Goal: Task Accomplishment & Management: Manage account settings

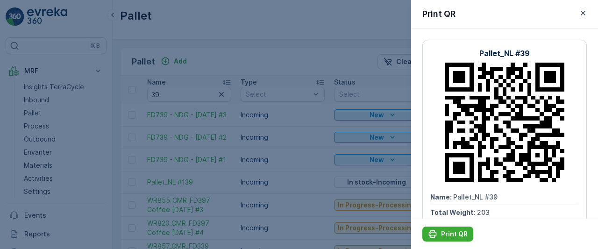
scroll to position [416, 0]
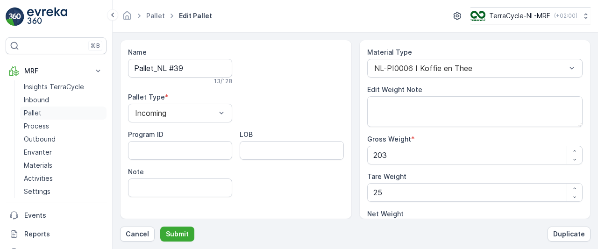
click at [35, 111] on p "Pallet" at bounding box center [33, 112] width 18 height 9
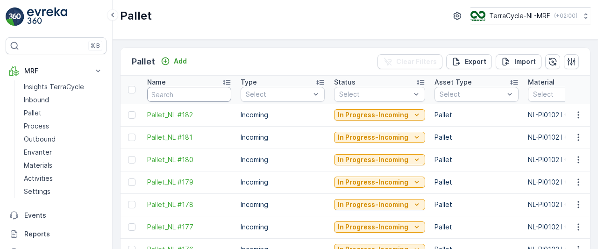
click at [201, 90] on input "text" at bounding box center [189, 94] width 84 height 15
type input "8"
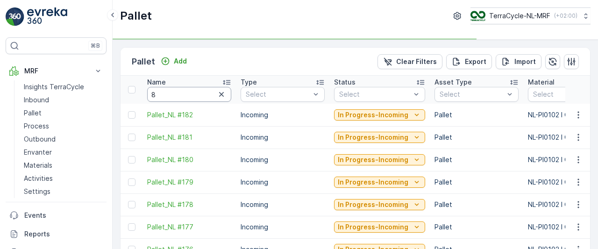
click at [201, 90] on input "8" at bounding box center [189, 94] width 84 height 15
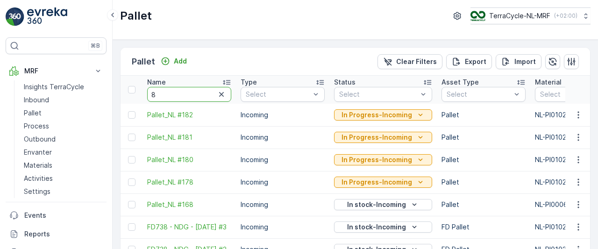
click at [199, 92] on input "8" at bounding box center [189, 94] width 84 height 15
type input "89"
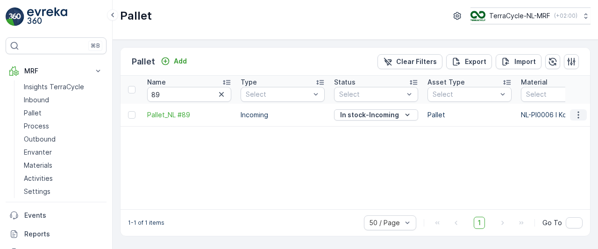
click at [579, 117] on icon "button" at bounding box center [578, 114] width 1 height 7
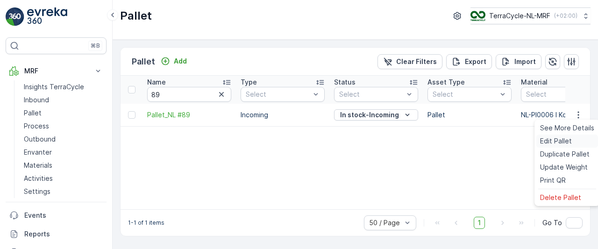
click at [554, 142] on span "Edit Pallet" at bounding box center [556, 140] width 32 height 9
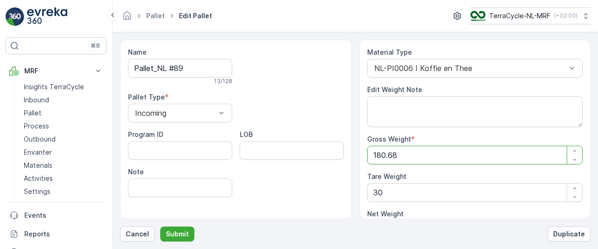
click at [423, 153] on Weight "180.68" at bounding box center [475, 155] width 216 height 19
type Weight "180.6"
type Weight "150.6"
type Weight "180"
type Weight "150"
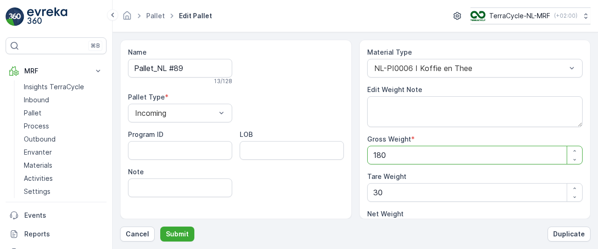
type Weight "18"
type Weight "-12"
type Weight "1"
type Weight "-29"
type Weight "0"
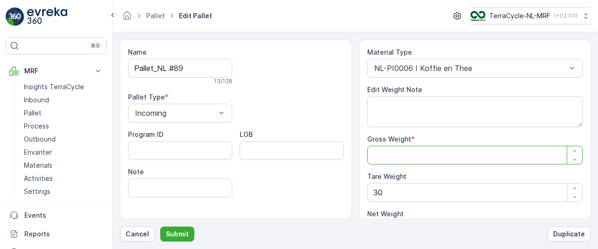
type Weight "1"
type Weight "-29"
type Weight "14"
type Weight "-16"
type Weight "145"
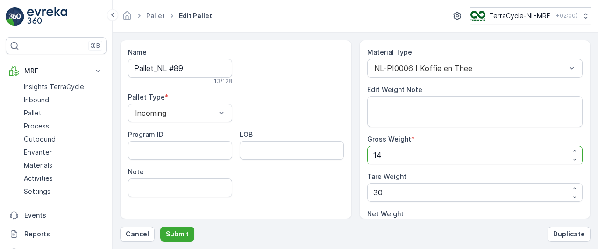
type Weight "115"
type Weight "145"
click at [394, 190] on Weight "30" at bounding box center [475, 192] width 216 height 19
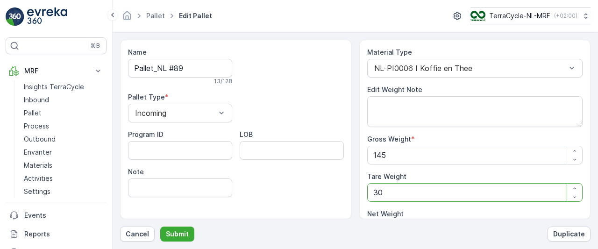
type Weight "302"
type Weight "-157"
type Weight "30"
type Weight "115"
type Weight "3"
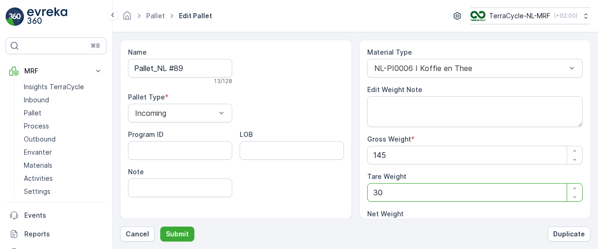
type Weight "142"
type Weight "0"
type Weight "2"
type Weight "143"
type Weight "25"
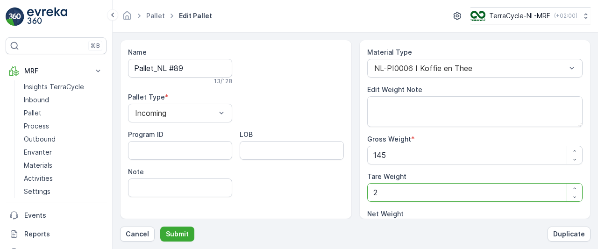
type Weight "120"
type Weight "25"
click at [179, 233] on p "Submit" at bounding box center [177, 233] width 23 height 9
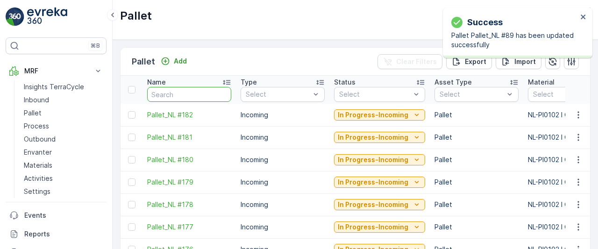
click at [191, 95] on input "text" at bounding box center [189, 94] width 84 height 15
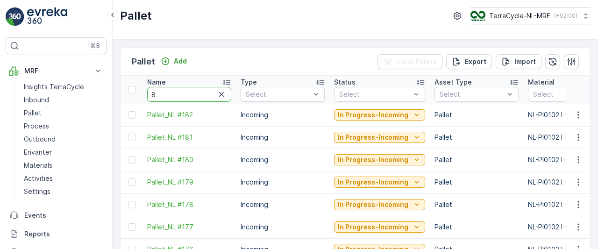
type input "89"
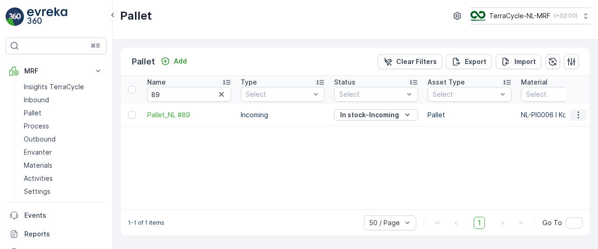
click at [578, 110] on icon "button" at bounding box center [578, 114] width 9 height 9
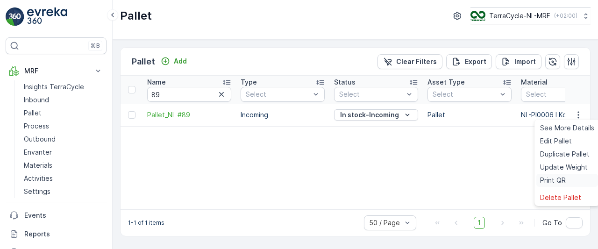
click at [546, 182] on span "Print QR" at bounding box center [553, 180] width 26 height 9
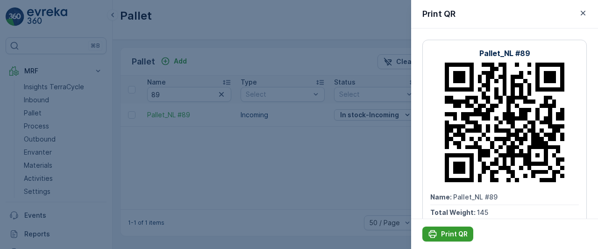
click at [451, 236] on p "Print QR" at bounding box center [454, 233] width 27 height 9
click at [438, 233] on div "Print QR" at bounding box center [448, 233] width 40 height 9
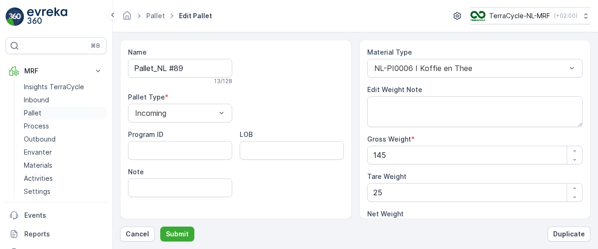
click at [36, 110] on p "Pallet" at bounding box center [33, 112] width 18 height 9
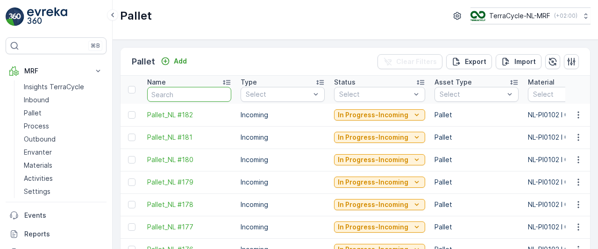
click at [198, 93] on input "text" at bounding box center [189, 94] width 84 height 15
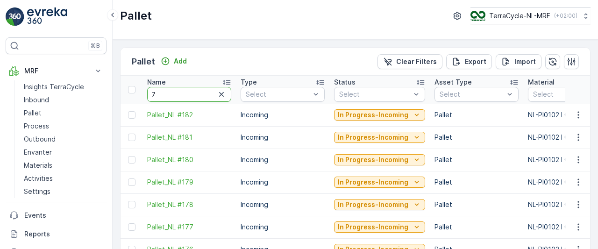
click at [198, 93] on input "7" at bounding box center [189, 94] width 84 height 15
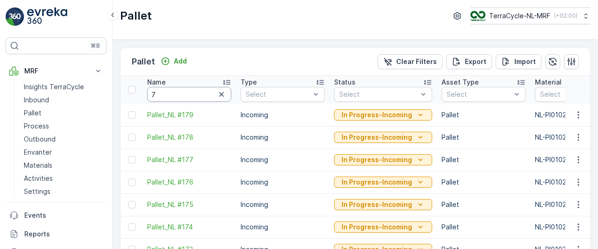
click at [198, 93] on input "7" at bounding box center [189, 94] width 84 height 15
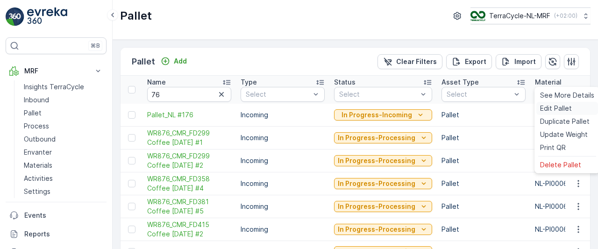
click at [561, 111] on span "Edit Pallet" at bounding box center [556, 108] width 32 height 9
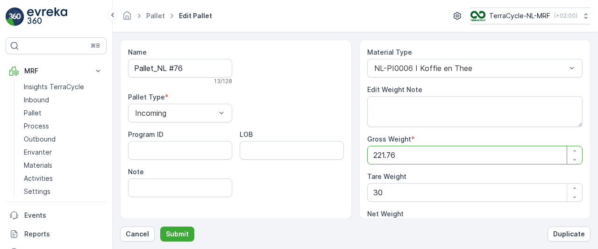
click at [463, 152] on Weight "221.76" at bounding box center [475, 155] width 216 height 19
type Weight "221.7"
type Weight "191.7"
type Weight "221"
type Weight "191"
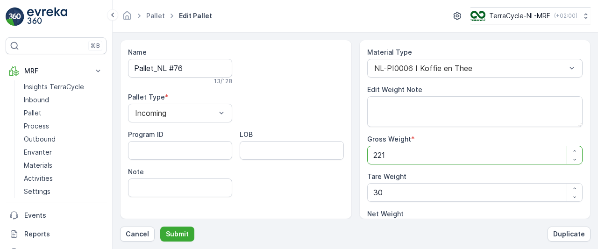
type Weight "22"
type Weight "-8"
type Weight "2"
type Weight "-28"
type Weight "0"
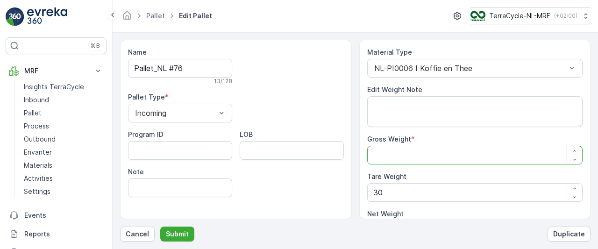
type Weight "1"
type Weight "-29"
type Weight "19"
type Weight "-11"
type Weight "1"
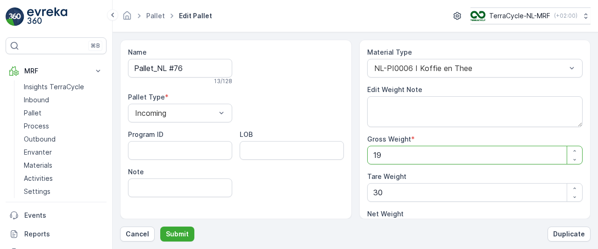
type Weight "-29"
type Weight "18"
type Weight "-12"
type Weight "185"
type Weight "155"
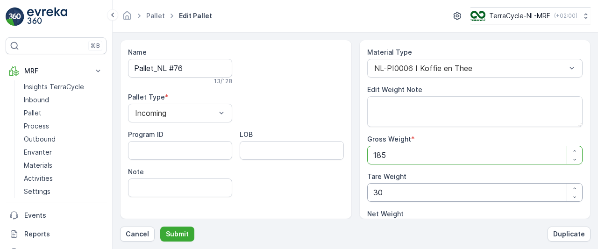
type Weight "185"
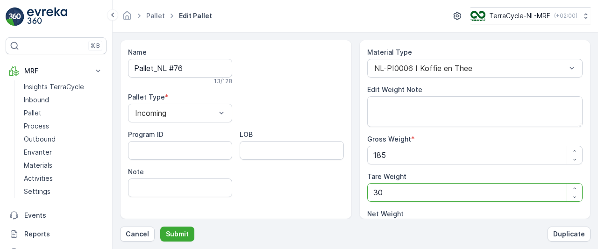
click at [396, 190] on Weight "30" at bounding box center [475, 192] width 216 height 19
type Weight "3"
type Weight "182"
type Weight "0"
type Weight "2"
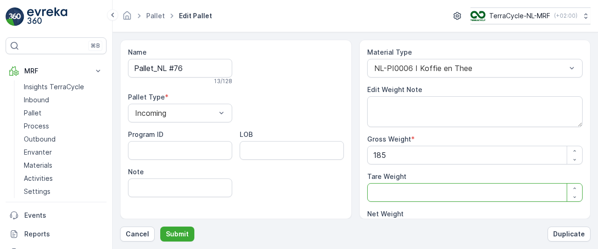
type Weight "183"
type Weight "25"
type Weight "160"
type Weight "25"
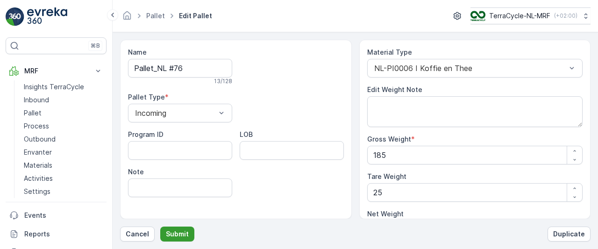
click at [171, 234] on p "Submit" at bounding box center [177, 233] width 23 height 9
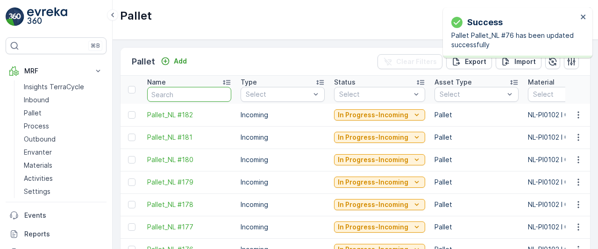
click at [190, 93] on input "text" at bounding box center [189, 94] width 84 height 15
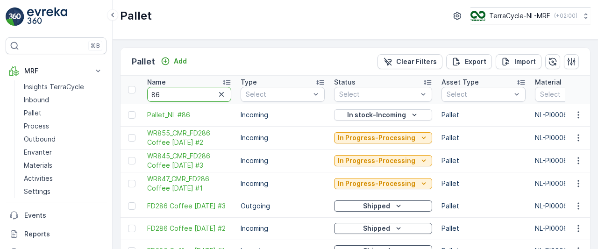
click at [190, 93] on input "86" at bounding box center [189, 94] width 84 height 15
type input "8"
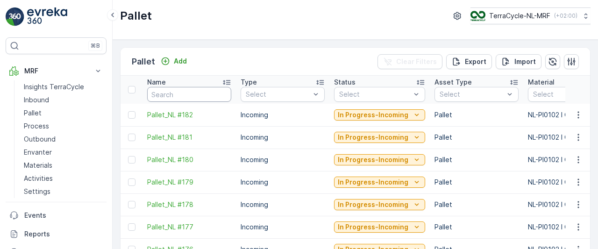
click at [190, 93] on input "text" at bounding box center [189, 94] width 84 height 15
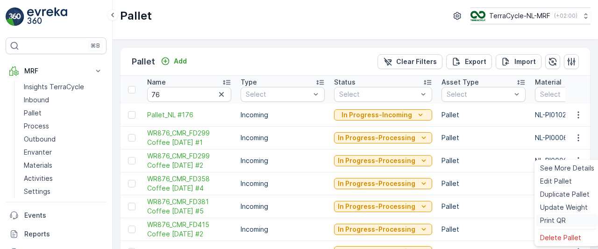
click at [551, 221] on span "Print QR" at bounding box center [553, 220] width 26 height 9
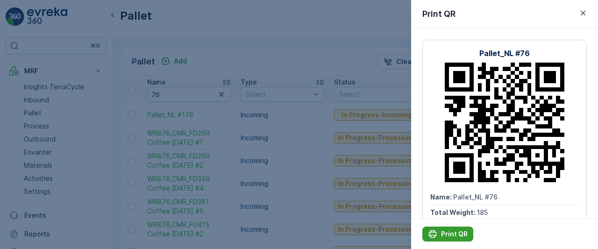
click at [460, 236] on p "Print QR" at bounding box center [454, 233] width 27 height 9
click at [439, 235] on div "Print QR" at bounding box center [448, 233] width 40 height 9
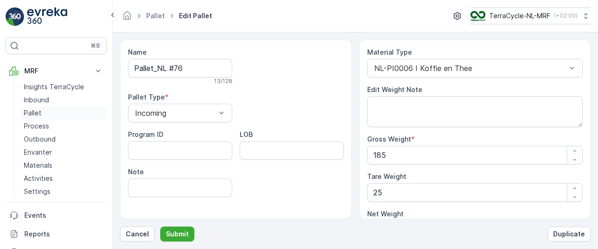
click at [37, 115] on p "Pallet" at bounding box center [33, 112] width 18 height 9
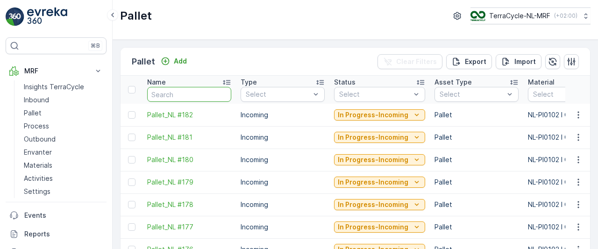
click at [199, 93] on input "text" at bounding box center [189, 94] width 84 height 15
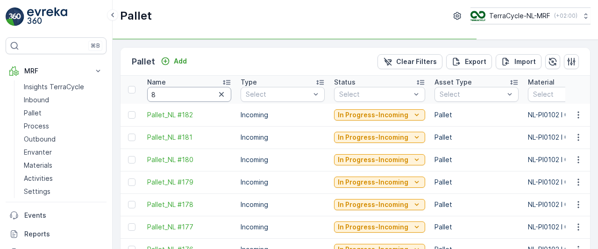
click at [199, 93] on input "8" at bounding box center [189, 94] width 84 height 15
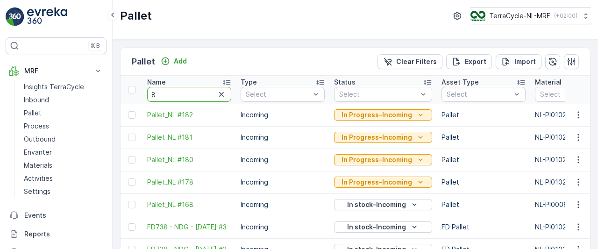
click at [199, 93] on input "8" at bounding box center [189, 94] width 84 height 15
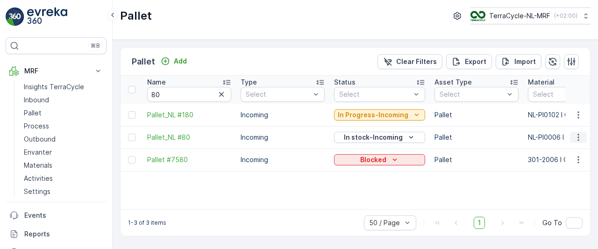
click at [579, 137] on icon "button" at bounding box center [578, 137] width 1 height 7
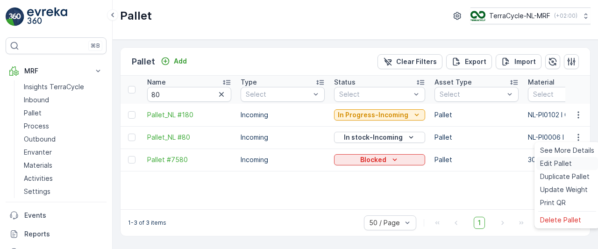
click at [551, 165] on span "Edit Pallet" at bounding box center [556, 163] width 32 height 9
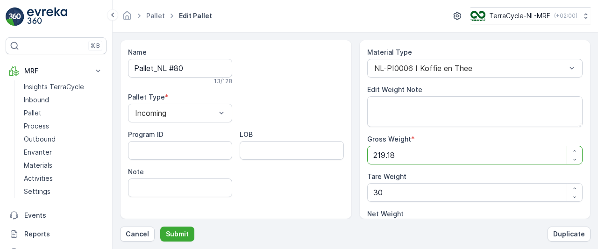
click at [440, 156] on Weight "219.18" at bounding box center [475, 155] width 216 height 19
type Weight "219.1"
type Weight "189.1"
type Weight "219"
type Weight "189"
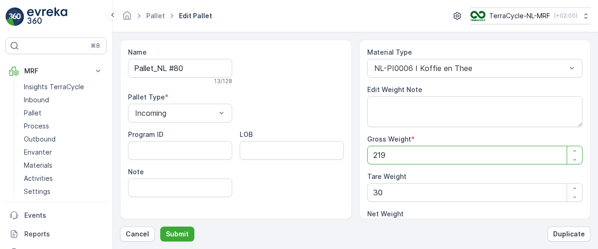
type Weight "21"
type Weight "-9"
type Weight "2"
type Weight "-28"
type Weight "0"
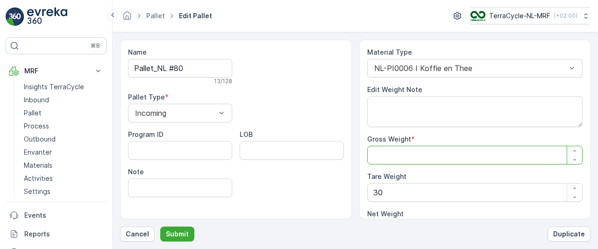
type Weight "1"
type Weight "-29"
type Weight "17"
type Weight "-13"
type Weight "172"
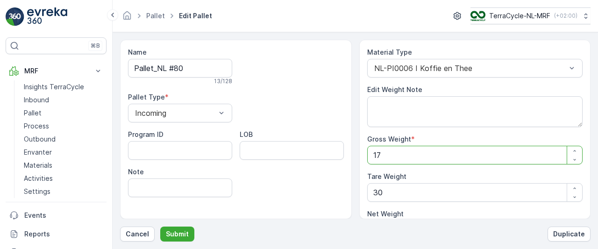
type Weight "142"
type Weight "172"
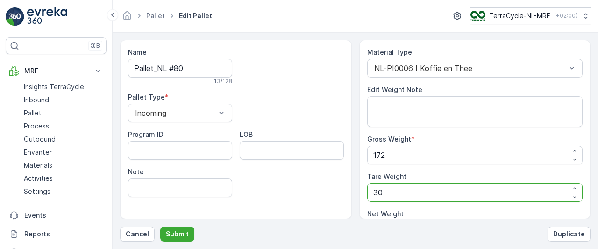
click at [414, 193] on Weight "30" at bounding box center [475, 192] width 216 height 19
type Weight "3"
type Weight "169"
type Weight "0"
type Weight "2"
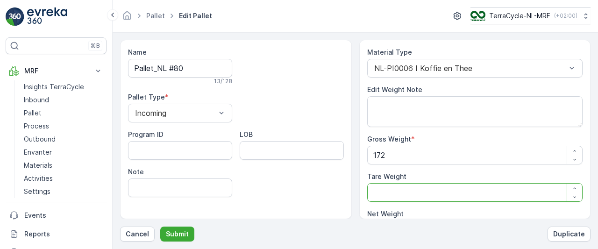
type Weight "170"
type Weight "25"
type Weight "147"
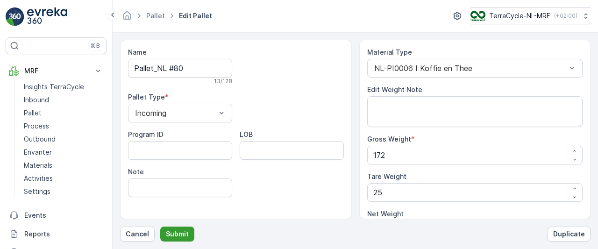
click at [173, 236] on p "Submit" at bounding box center [177, 233] width 23 height 9
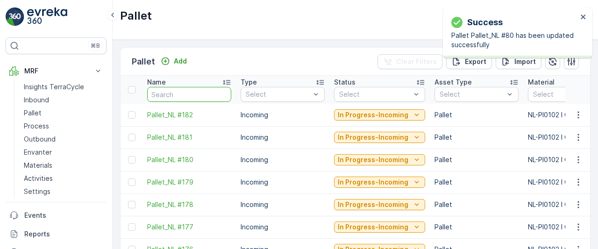
click at [191, 94] on input "text" at bounding box center [189, 94] width 84 height 15
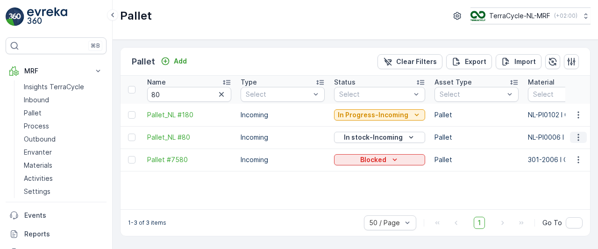
click at [577, 135] on icon "button" at bounding box center [578, 137] width 9 height 9
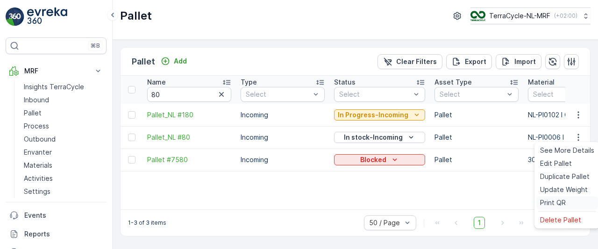
click at [552, 201] on span "Print QR" at bounding box center [553, 202] width 26 height 9
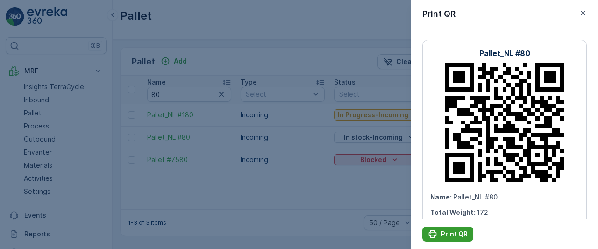
click at [459, 233] on p "Print QR" at bounding box center [454, 233] width 27 height 9
click at [447, 233] on p "Print QR" at bounding box center [454, 233] width 27 height 9
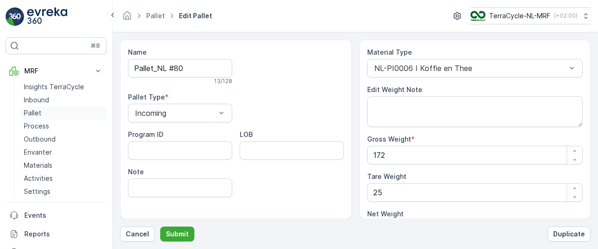
click at [37, 112] on p "Pallet" at bounding box center [33, 112] width 18 height 9
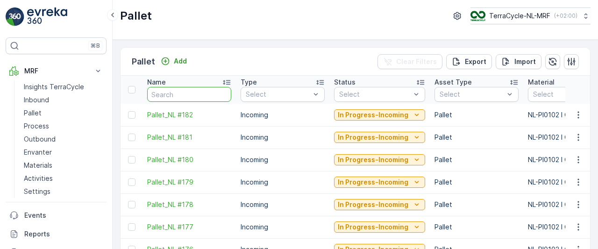
click at [189, 93] on input "text" at bounding box center [189, 94] width 84 height 15
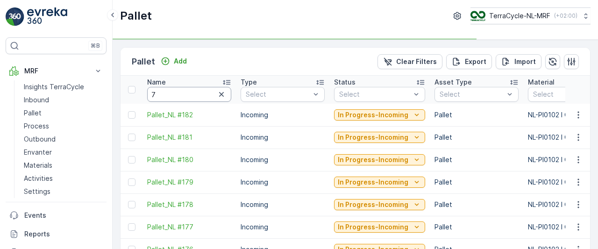
click at [189, 93] on input "7" at bounding box center [189, 94] width 84 height 15
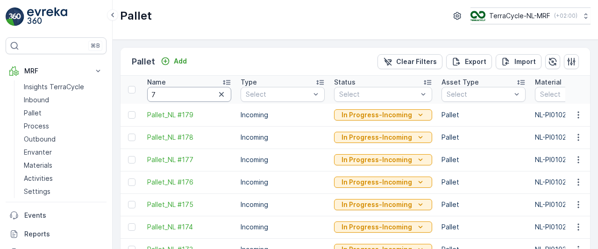
click at [189, 93] on input "7" at bounding box center [189, 94] width 84 height 15
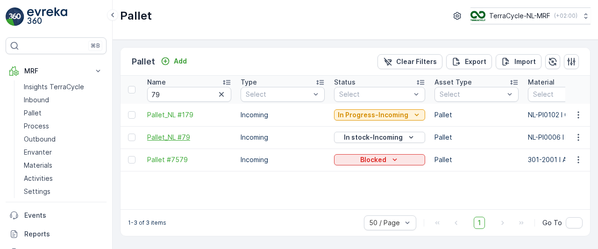
click at [178, 136] on span "Pallet_NL #79" at bounding box center [189, 137] width 84 height 9
click at [580, 138] on icon "button" at bounding box center [578, 137] width 9 height 9
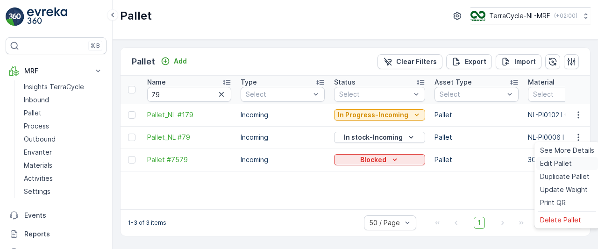
click at [555, 164] on span "Edit Pallet" at bounding box center [556, 163] width 32 height 9
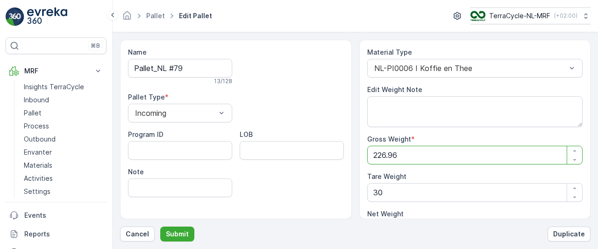
click at [414, 153] on Weight "226.96" at bounding box center [475, 155] width 216 height 19
type Weight "226.9"
type Weight "196.9"
type Weight "226"
type Weight "196"
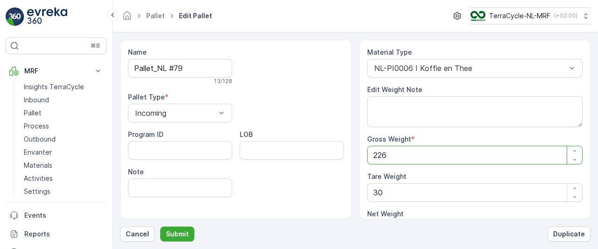
type Weight "22"
type Weight "-8"
type Weight "2"
type Weight "-28"
type Weight "0"
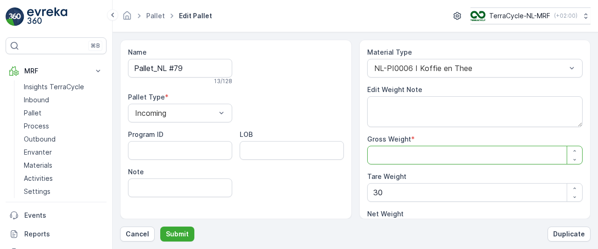
type Weight "1"
type Weight "-29"
type Weight "18"
type Weight "-12"
type Weight "184"
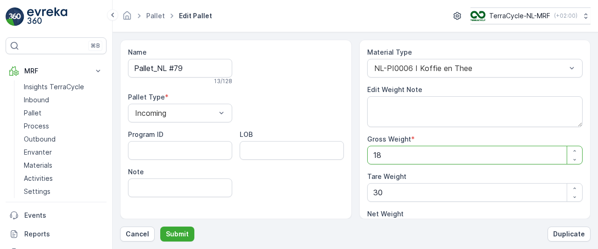
type Weight "154"
type Weight "184"
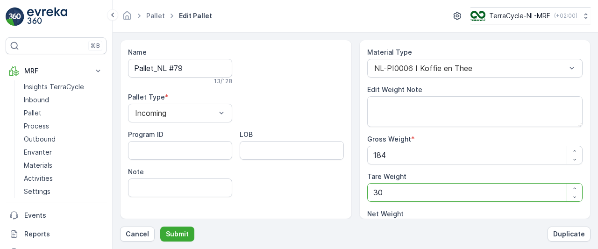
click at [411, 192] on Weight "30" at bounding box center [475, 192] width 216 height 19
type Weight "3"
type Weight "181"
type Weight "0"
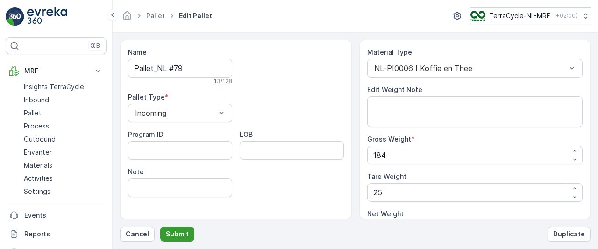
click at [181, 233] on p "Submit" at bounding box center [177, 233] width 23 height 9
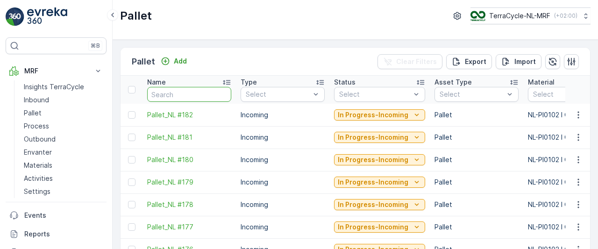
click at [189, 93] on input "text" at bounding box center [189, 94] width 84 height 15
type input "79"
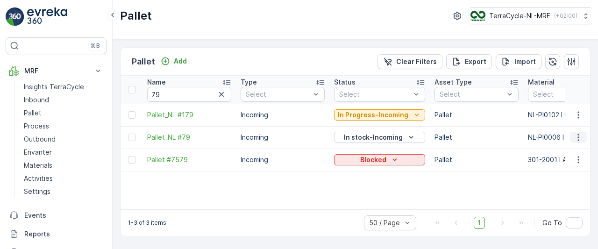
click at [579, 138] on icon "button" at bounding box center [578, 137] width 9 height 9
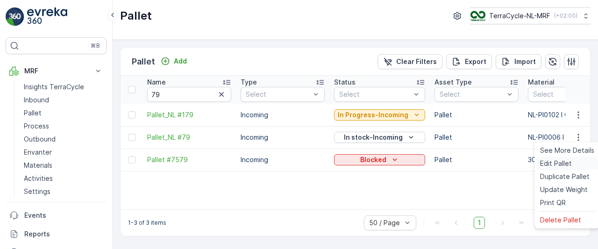
click at [561, 163] on span "Edit Pallet" at bounding box center [556, 163] width 32 height 9
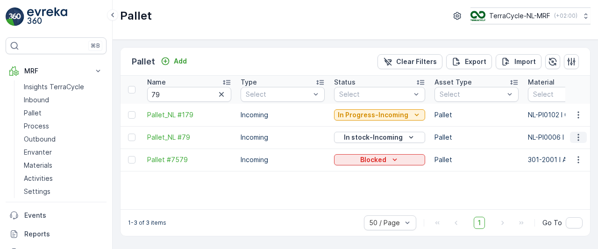
click at [579, 137] on icon "button" at bounding box center [578, 137] width 1 height 7
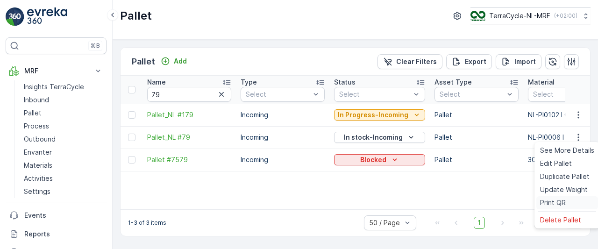
click at [552, 201] on span "Print QR" at bounding box center [553, 202] width 26 height 9
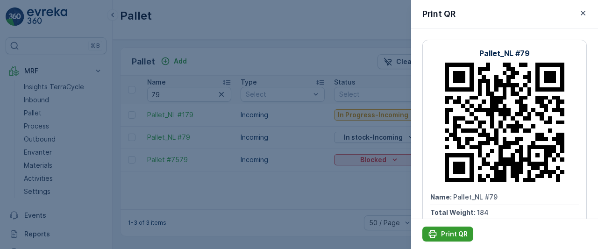
click at [450, 233] on p "Print QR" at bounding box center [454, 233] width 27 height 9
click at [445, 236] on p "Print QR" at bounding box center [454, 233] width 27 height 9
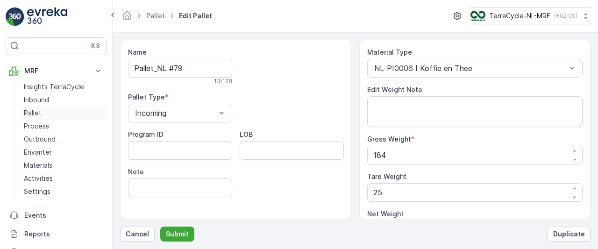
click at [32, 112] on p "Pallet" at bounding box center [33, 112] width 18 height 9
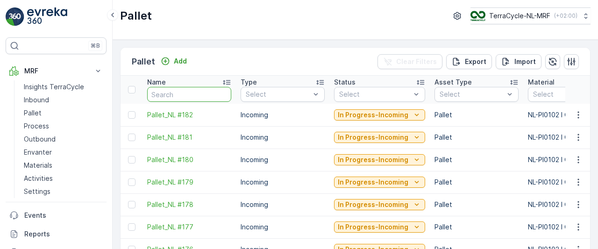
click at [194, 94] on input "text" at bounding box center [189, 94] width 84 height 15
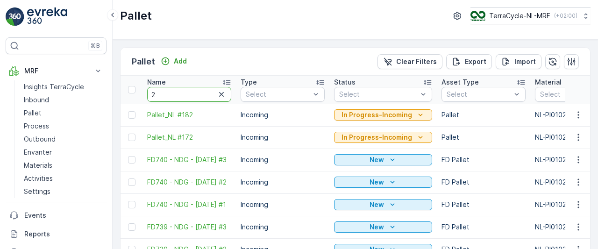
click at [194, 94] on input "2" at bounding box center [189, 94] width 84 height 15
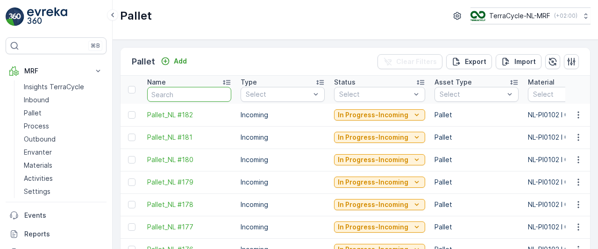
click at [194, 94] on input "text" at bounding box center [189, 94] width 84 height 15
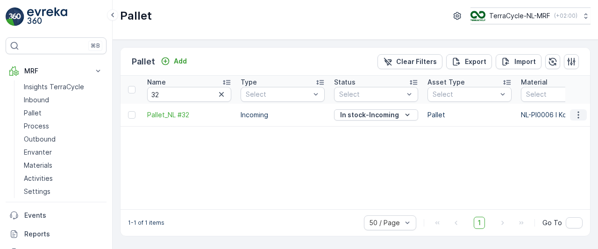
click at [579, 115] on icon "button" at bounding box center [578, 114] width 9 height 9
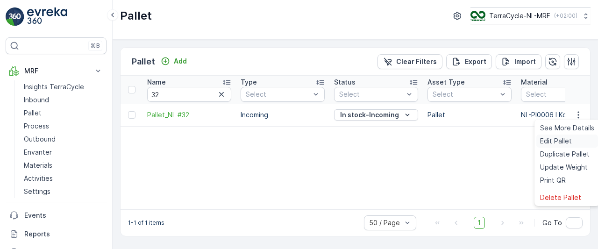
click at [557, 139] on span "Edit Pallet" at bounding box center [556, 140] width 32 height 9
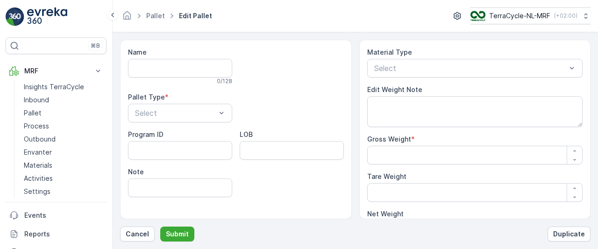
type input "Pallet_NL #32"
type Weight "367.81"
type Weight "30"
type Weight "337.81"
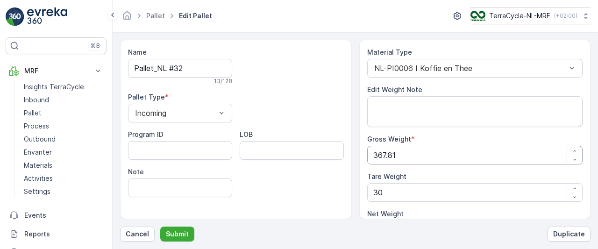
click at [442, 154] on Weight "367.81" at bounding box center [475, 155] width 216 height 19
type Weight "367.8"
type Weight "337.8"
type Weight "367"
type Weight "337"
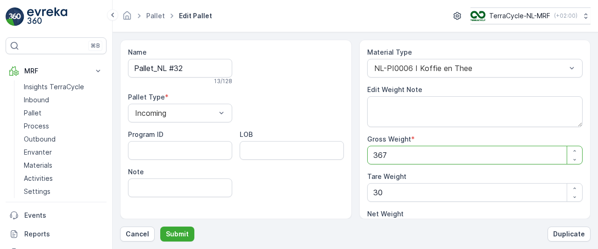
type Weight "36"
type Weight "6"
type Weight "3"
type Weight "-27"
type Weight "0"
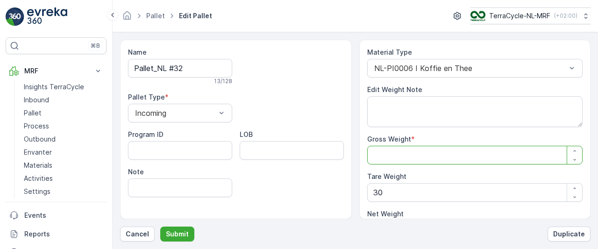
type Weight "3"
type Weight "-27"
type Weight "31"
type Weight "1"
type Weight "315"
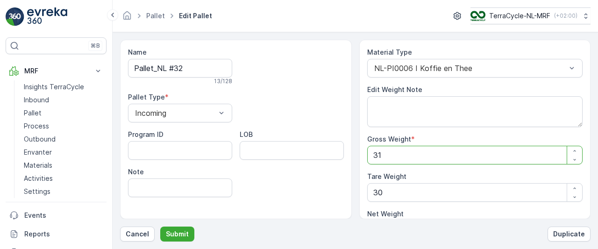
type Weight "285"
type Weight "315"
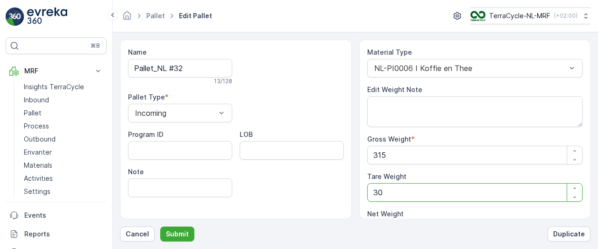
click at [409, 191] on Weight "30" at bounding box center [475, 192] width 216 height 19
type Weight "3"
type Weight "312"
type Weight "0"
type Weight "2"
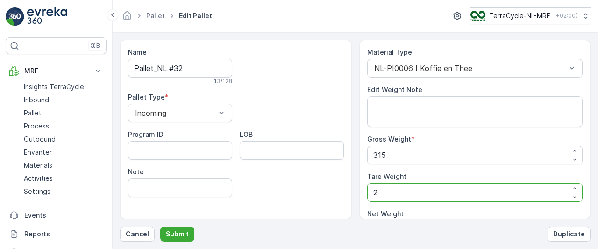
type Weight "313"
type Weight "25"
type Weight "290"
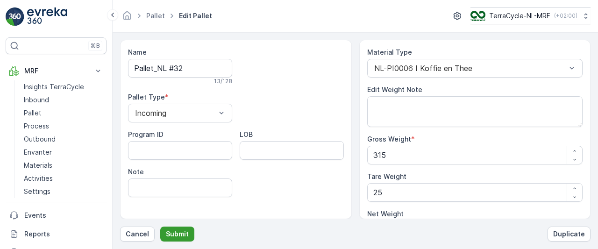
click at [185, 236] on p "Submit" at bounding box center [177, 233] width 23 height 9
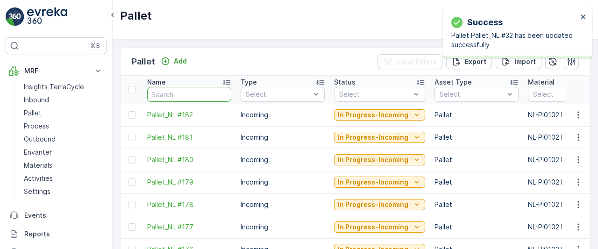
click at [200, 92] on input "text" at bounding box center [189, 94] width 84 height 15
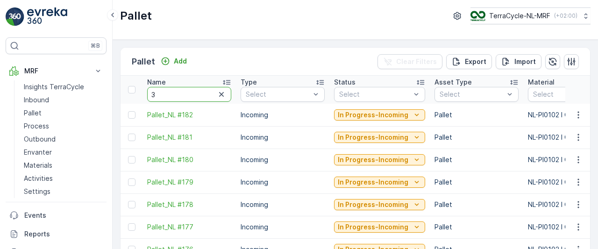
type input "32"
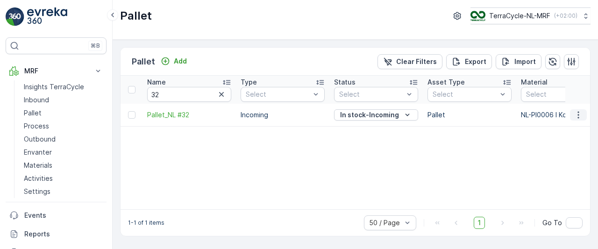
click at [581, 115] on icon "button" at bounding box center [578, 114] width 9 height 9
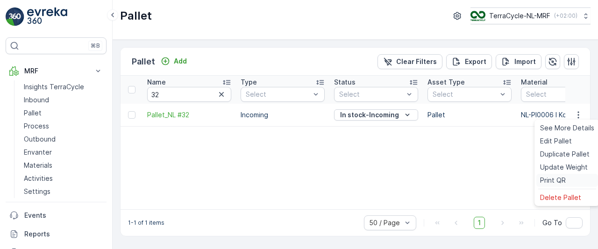
click at [556, 177] on span "Print QR" at bounding box center [553, 180] width 26 height 9
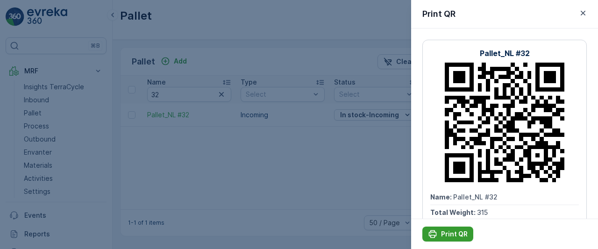
click at [453, 233] on p "Print QR" at bounding box center [454, 233] width 27 height 9
click at [449, 235] on p "Print QR" at bounding box center [454, 233] width 27 height 9
